Goal: Task Accomplishment & Management: Manage account settings

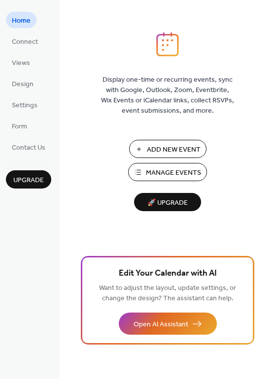
click at [185, 176] on span "Manage Events" at bounding box center [173, 173] width 55 height 10
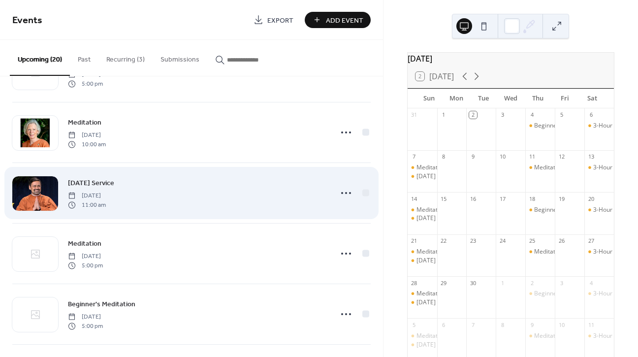
scroll to position [80, 0]
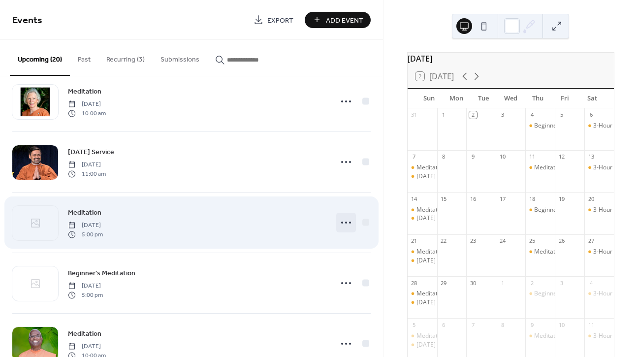
click at [341, 224] on icon at bounding box center [346, 223] width 16 height 16
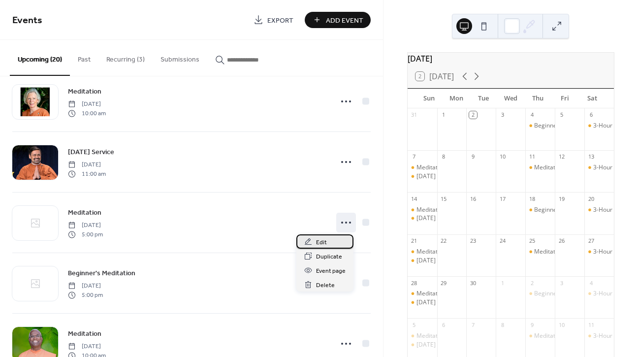
click at [320, 242] on span "Edit" at bounding box center [321, 242] width 11 height 10
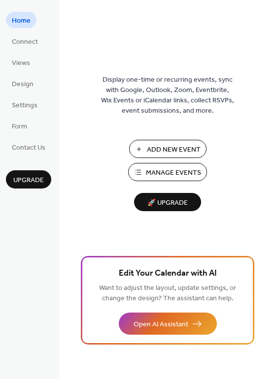
click at [157, 172] on span "Manage Events" at bounding box center [173, 173] width 55 height 10
